Goal: Information Seeking & Learning: Learn about a topic

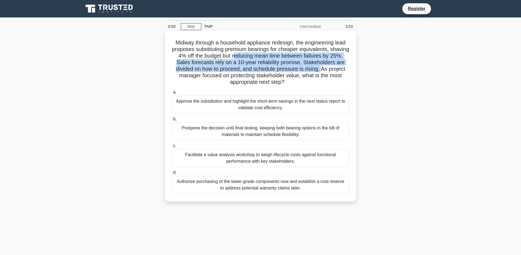
drag, startPoint x: 233, startPoint y: 57, endPoint x: 321, endPoint y: 69, distance: 88.3
click at [321, 69] on h5 "Midway through a household appliance redesign, the engineering lead proposes su…" at bounding box center [260, 62] width 178 height 46
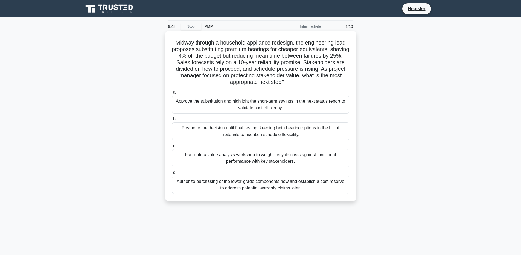
click at [268, 76] on h5 "Midway through a household appliance redesign, the engineering lead proposes su…" at bounding box center [260, 62] width 178 height 46
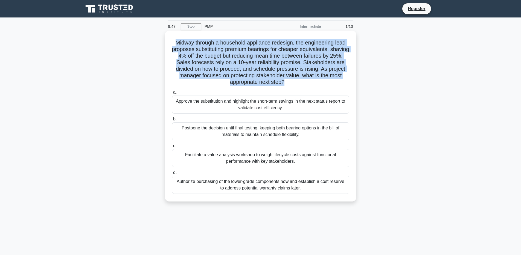
click at [268, 76] on h5 "Midway through a household appliance redesign, the engineering lead proposes su…" at bounding box center [260, 62] width 178 height 46
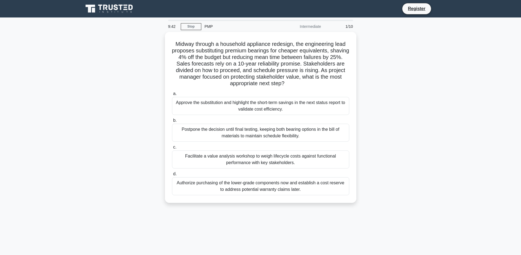
click at [368, 128] on div "Midway through a household appliance redesign, the engineering lead proposes su…" at bounding box center [260, 121] width 361 height 178
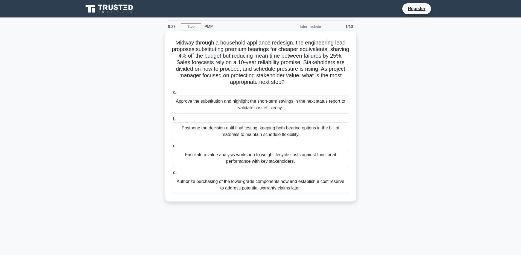
click at [269, 127] on div "Postpone the decision until final testing, keeping both bearing options in the …" at bounding box center [260, 131] width 177 height 18
click at [172, 121] on input "b. Postpone the decision until final testing, keeping both bearing options in t…" at bounding box center [172, 119] width 0 height 4
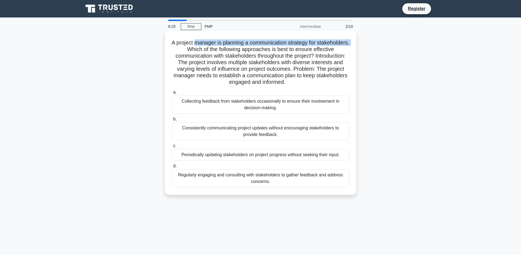
drag, startPoint x: 213, startPoint y: 42, endPoint x: 215, endPoint y: 49, distance: 7.4
click at [215, 49] on h5 "A project manager is planning a communication strategy for stakeholders. Which …" at bounding box center [260, 62] width 178 height 46
click at [217, 48] on h5 "A project manager is planning a communication strategy for stakeholders. Which …" at bounding box center [260, 62] width 178 height 46
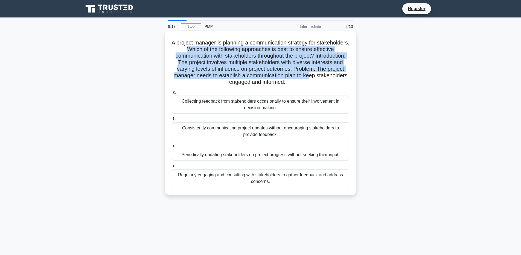
drag, startPoint x: 216, startPoint y: 48, endPoint x: 334, endPoint y: 77, distance: 121.3
click at [338, 77] on h5 "A project manager is planning a communication strategy for stakeholders. Which …" at bounding box center [260, 62] width 178 height 46
click at [299, 74] on h5 "A project manager is planning a communication strategy for stakeholders. Which …" at bounding box center [260, 62] width 178 height 46
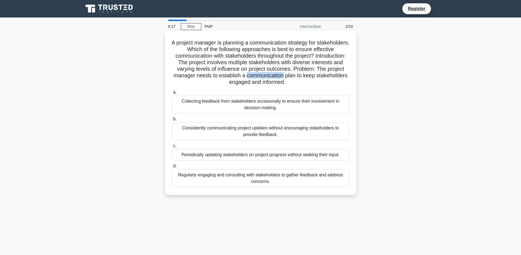
click at [299, 74] on h5 "A project manager is planning a communication strategy for stakeholders. Which …" at bounding box center [260, 62] width 178 height 46
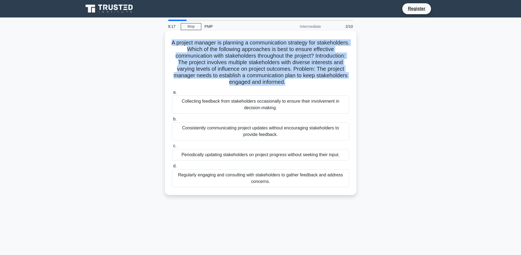
click at [299, 74] on h5 "A project manager is planning a communication strategy for stakeholders. Which …" at bounding box center [260, 62] width 178 height 46
click at [293, 72] on h5 "A project manager is planning a communication strategy for stakeholders. Which …" at bounding box center [260, 62] width 178 height 46
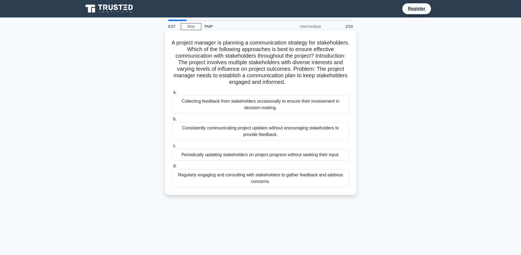
click at [252, 178] on div "Regularly engaging and consulting with stakeholders to gather feedback and addr…" at bounding box center [260, 178] width 177 height 18
click at [172, 168] on input "d. Regularly engaging and consulting with stakeholders to gather feedback and a…" at bounding box center [172, 166] width 0 height 4
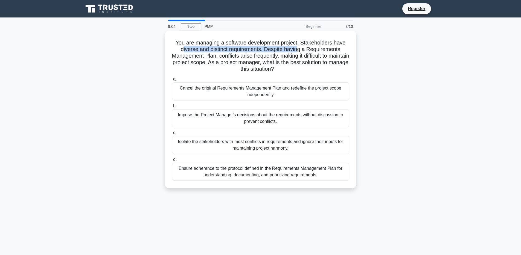
drag, startPoint x: 184, startPoint y: 47, endPoint x: 298, endPoint y: 49, distance: 113.1
click at [298, 49] on h5 "You are managing a software development project. Stakeholders have diverse and …" at bounding box center [260, 55] width 178 height 33
click at [281, 53] on h5 "You are managing a software development project. Stakeholders have diverse and …" at bounding box center [260, 55] width 178 height 33
drag, startPoint x: 224, startPoint y: 54, endPoint x: 294, endPoint y: 54, distance: 70.2
click at [294, 54] on h5 "You are managing a software development project. Stakeholders have diverse and …" at bounding box center [260, 55] width 178 height 33
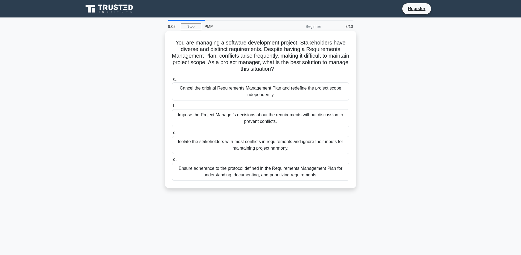
click at [273, 60] on h5 "You are managing a software development project. Stakeholders have diverse and …" at bounding box center [260, 55] width 178 height 33
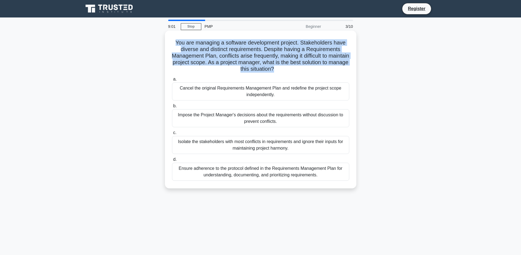
click at [273, 60] on h5 "You are managing a software development project. Stakeholders have diverse and …" at bounding box center [260, 55] width 178 height 33
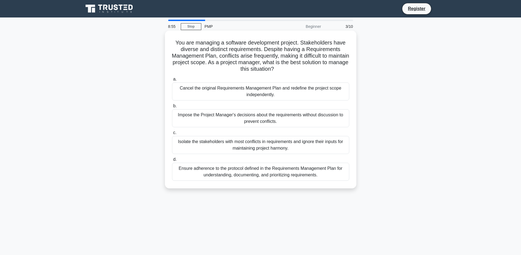
click at [218, 188] on div "You are managing a software development project. Stakeholders have diverse and …" at bounding box center [260, 110] width 191 height 158
click at [238, 177] on div "Ensure adherence to the protocol defined in the Requirements Management Plan fo…" at bounding box center [260, 172] width 177 height 18
click at [172, 161] on input "d. Ensure adherence to the protocol defined in the Requirements Management Plan…" at bounding box center [172, 160] width 0 height 4
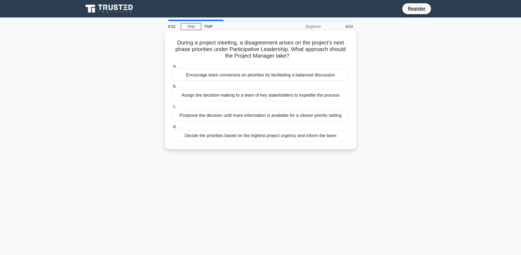
click at [197, 46] on h5 "During a project meeting, a disagreement arises on the project's next phase pri…" at bounding box center [260, 49] width 178 height 20
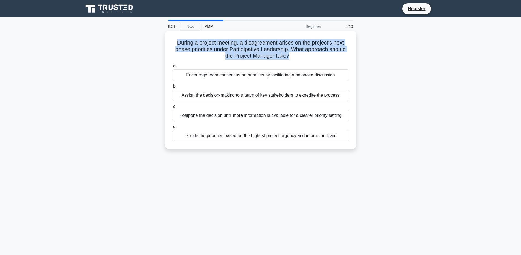
click at [197, 46] on h5 "During a project meeting, a disagreement arises on the project's next phase pri…" at bounding box center [260, 49] width 178 height 20
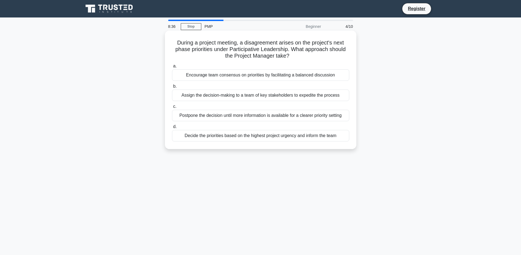
click at [230, 75] on div "Encourage team consensus on priorities by facilitating a balanced discussion" at bounding box center [260, 74] width 177 height 11
click at [172, 68] on input "a. Encourage team consensus on priorities by facilitating a balanced discussion" at bounding box center [172, 66] width 0 height 4
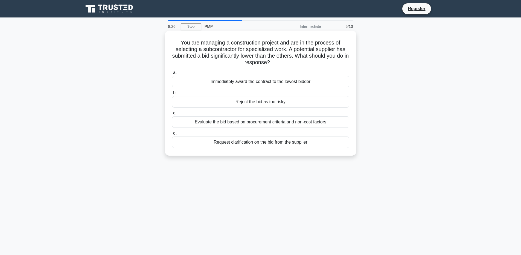
click at [294, 124] on div "Evaluate the bid based on procurement criteria and non-cost factors" at bounding box center [260, 121] width 177 height 11
click at [172, 115] on input "c. Evaluate the bid based on procurement criteria and non-cost factors" at bounding box center [172, 113] width 0 height 4
click at [207, 45] on h5 "During a project focusing on product creation, the project manager identifies t…" at bounding box center [260, 52] width 178 height 27
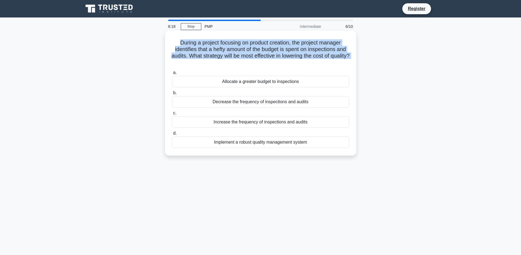
click at [207, 45] on h5 "During a project focusing on product creation, the project manager identifies t…" at bounding box center [260, 52] width 178 height 27
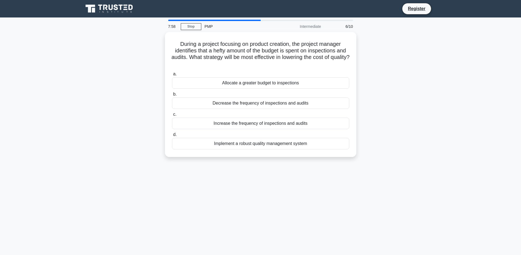
click at [396, 108] on div "During a project focusing on product creation, the project manager identifies t…" at bounding box center [260, 98] width 361 height 132
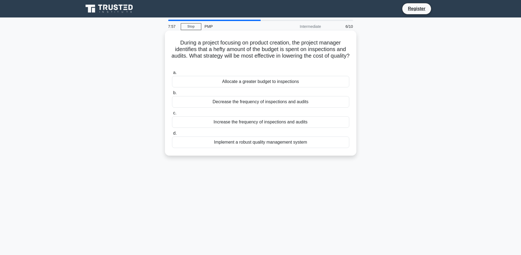
click at [318, 62] on h5 "During a project focusing on product creation, the project manager identifies t…" at bounding box center [260, 52] width 178 height 27
drag, startPoint x: 290, startPoint y: 102, endPoint x: 296, endPoint y: 111, distance: 10.2
click at [296, 111] on div "a. Allocate a greater budget to inspections b. Decrease the frequency of inspec…" at bounding box center [261, 108] width 184 height 81
click at [296, 111] on label "c. Increase the frequency of inspections and audits" at bounding box center [260, 119] width 177 height 18
click at [172, 111] on input "c. Increase the frequency of inspections and audits" at bounding box center [172, 113] width 0 height 4
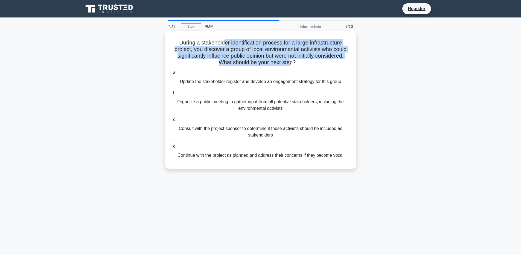
drag, startPoint x: 224, startPoint y: 45, endPoint x: 288, endPoint y: 60, distance: 66.1
click at [288, 60] on h5 "During a stakeholder identification process for a large infrastructure project,…" at bounding box center [260, 52] width 178 height 27
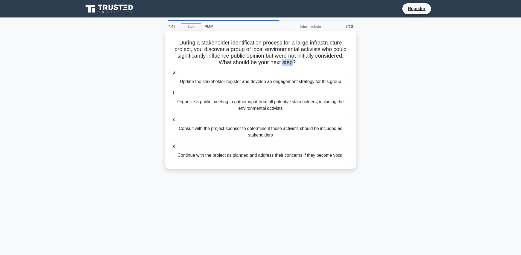
click at [288, 60] on h5 "During a stakeholder identification process for a large infrastructure project,…" at bounding box center [260, 52] width 178 height 27
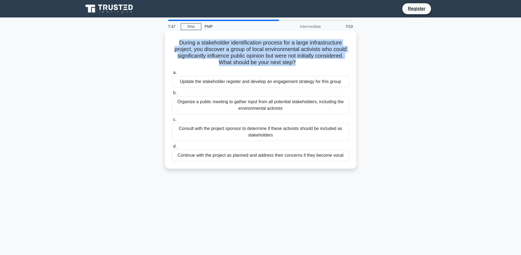
click at [288, 60] on h5 "During a stakeholder identification process for a large infrastructure project,…" at bounding box center [260, 52] width 178 height 27
click at [294, 62] on h5 "During a stakeholder identification process for a large infrastructure project,…" at bounding box center [260, 52] width 178 height 27
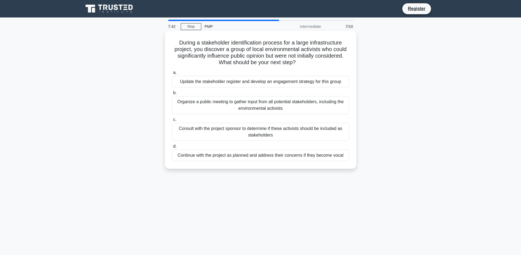
click at [280, 83] on div "Update the stakeholder register and develop an engagement strategy for this gro…" at bounding box center [260, 81] width 177 height 11
click at [172, 75] on input "a. Update the stakeholder register and develop an engagement strategy for this …" at bounding box center [172, 73] width 0 height 4
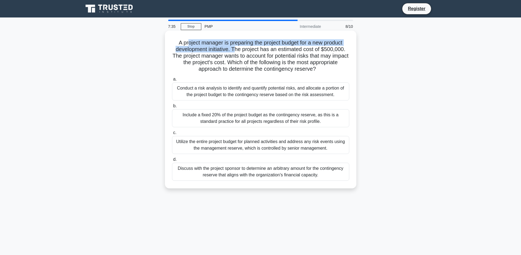
drag, startPoint x: 188, startPoint y: 46, endPoint x: 235, endPoint y: 50, distance: 47.4
click at [235, 50] on h5 "A project manager is preparing the project budget for a new product development…" at bounding box center [260, 55] width 178 height 33
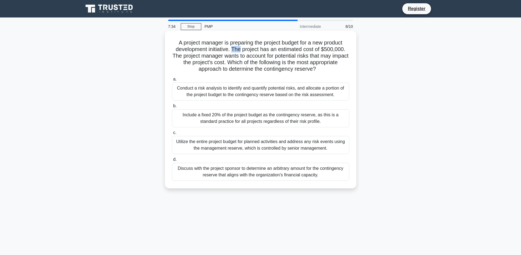
click at [235, 50] on h5 "A project manager is preparing the project budget for a new product development…" at bounding box center [260, 55] width 178 height 33
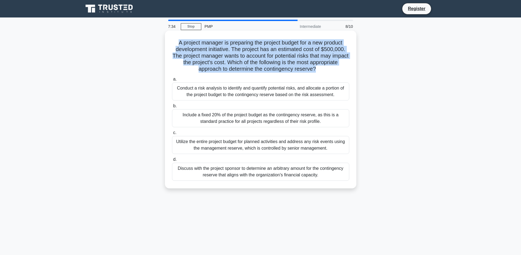
click at [235, 50] on h5 "A project manager is preparing the project budget for a new product development…" at bounding box center [260, 55] width 178 height 33
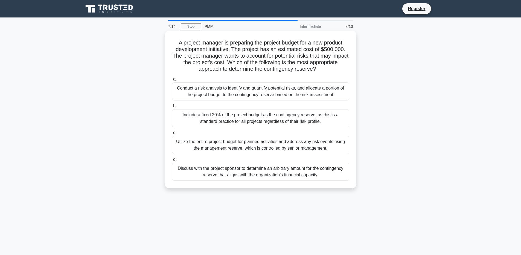
click at [296, 117] on div "Include a fixed 20% of the project budget as the contingency reserve, as this i…" at bounding box center [260, 118] width 177 height 18
click at [172, 108] on input "b. Include a fixed 20% of the project budget as the contingency reserve, as thi…" at bounding box center [172, 106] width 0 height 4
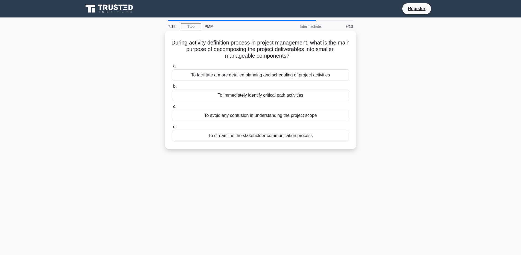
click at [262, 43] on h5 "During activity definition process in project management, what is the main purp…" at bounding box center [260, 49] width 178 height 20
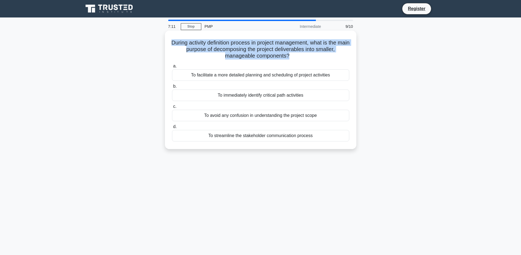
click at [262, 43] on h5 "During activity definition process in project management, what is the main purp…" at bounding box center [260, 49] width 178 height 20
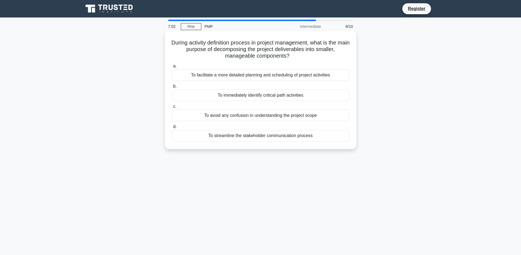
click at [297, 98] on div "To immediately identify critical path activities" at bounding box center [260, 95] width 177 height 11
click at [172, 88] on input "b. To immediately identify critical path activities" at bounding box center [172, 87] width 0 height 4
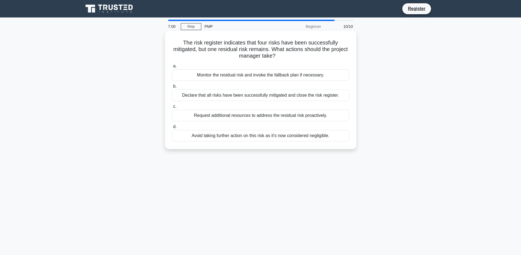
click at [203, 46] on h5 "The risk register indicates that four risks have been successfully mitigated, b…" at bounding box center [260, 49] width 178 height 20
click at [206, 42] on h5 "The risk register indicates that four risks have been successfully mitigated, b…" at bounding box center [260, 49] width 178 height 20
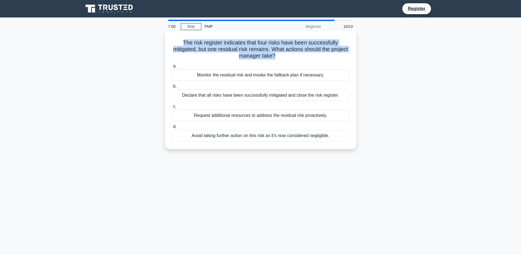
click at [206, 42] on h5 "The risk register indicates that four risks have been successfully mitigated, b…" at bounding box center [260, 49] width 178 height 20
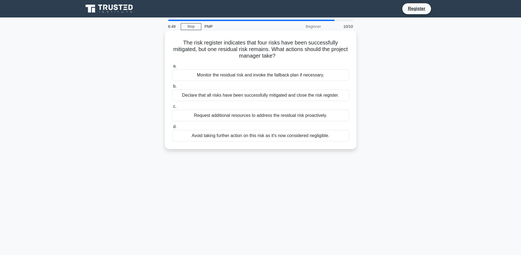
click at [286, 76] on div "Monitor the residual risk and invoke the fallback plan if necessary." at bounding box center [260, 74] width 177 height 11
click at [172, 68] on input "a. Monitor the residual risk and invoke the fallback plan if necessary." at bounding box center [172, 66] width 0 height 4
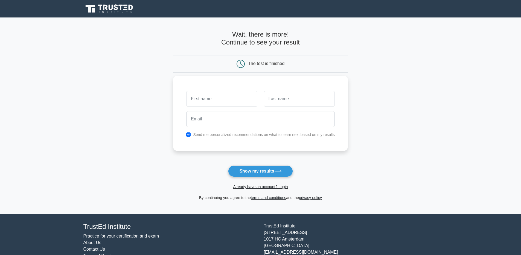
click at [213, 137] on div "Send me personalized recommendations on what to learn next based on my results" at bounding box center [260, 134] width 155 height 7
click at [262, 171] on button "Show my results" at bounding box center [260, 171] width 64 height 11
type input "r"
type input "w"
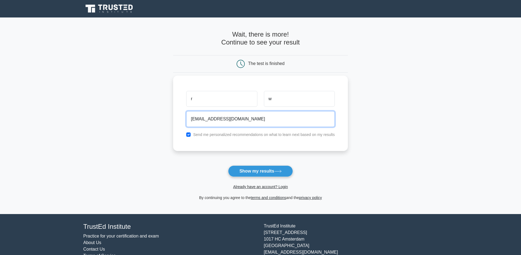
type input "spam10robert@gmail.com"
click at [221, 136] on label "Send me personalized recommendations on what to learn next based on my results" at bounding box center [264, 135] width 142 height 4
click at [189, 133] on input "checkbox" at bounding box center [188, 135] width 4 height 4
checkbox input "false"
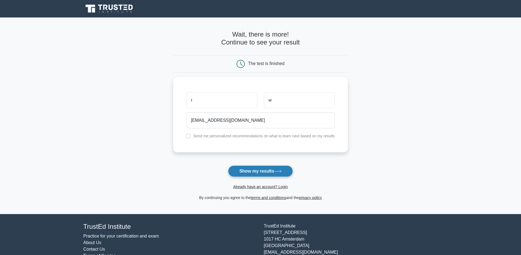
click at [261, 175] on button "Show my results" at bounding box center [260, 171] width 64 height 11
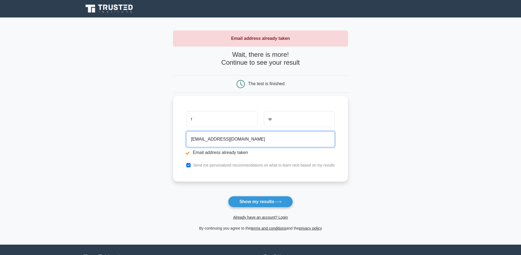
click at [254, 141] on input "[EMAIL_ADDRESS][DOMAIN_NAME]" at bounding box center [260, 139] width 148 height 16
